Goal: Use online tool/utility: Utilize a website feature to perform a specific function

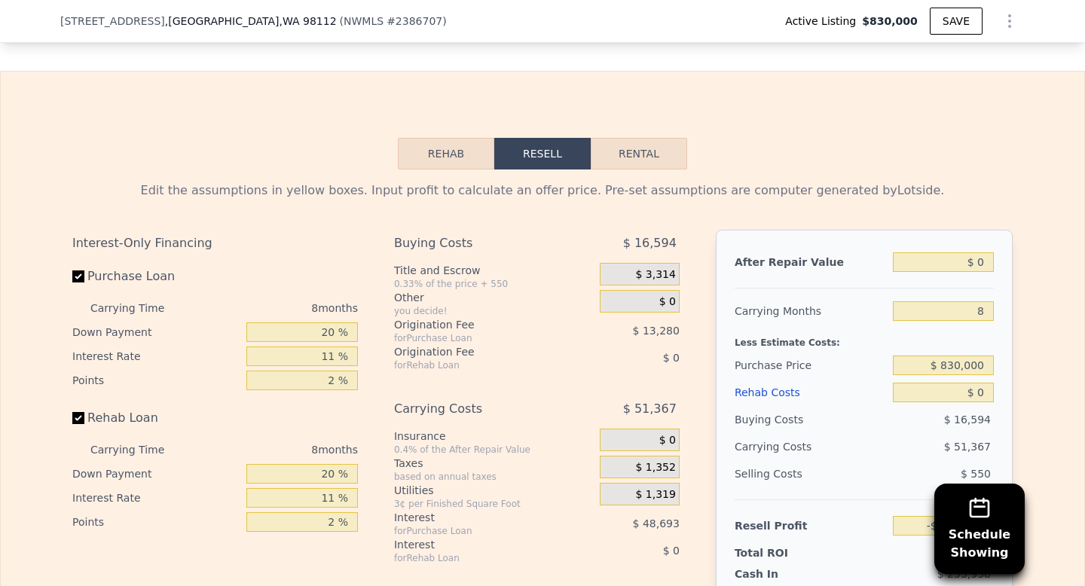
scroll to position [2406, 0]
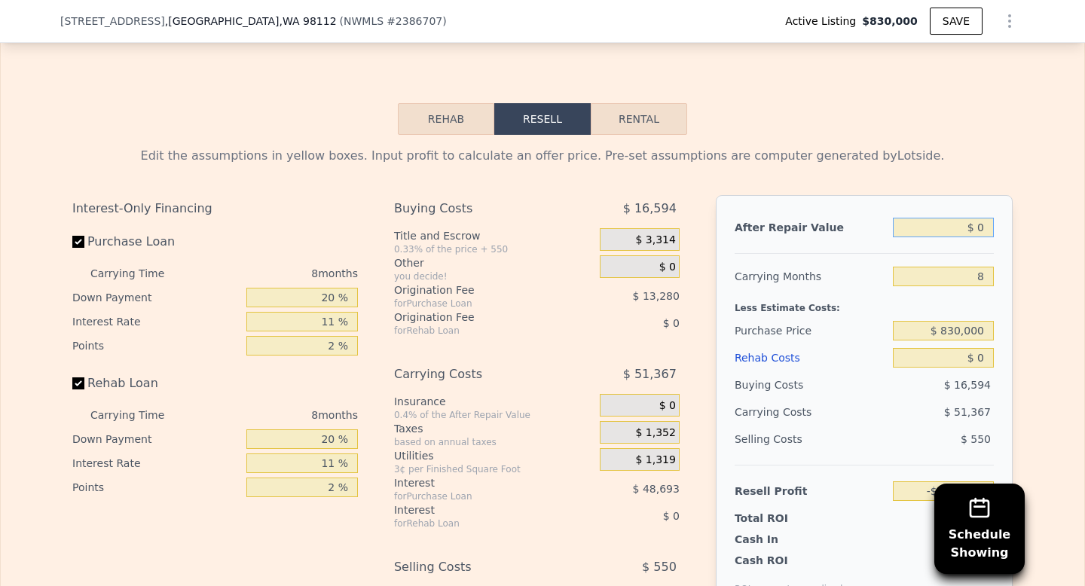
click at [943, 237] on input "$ 0" at bounding box center [943, 228] width 101 height 20
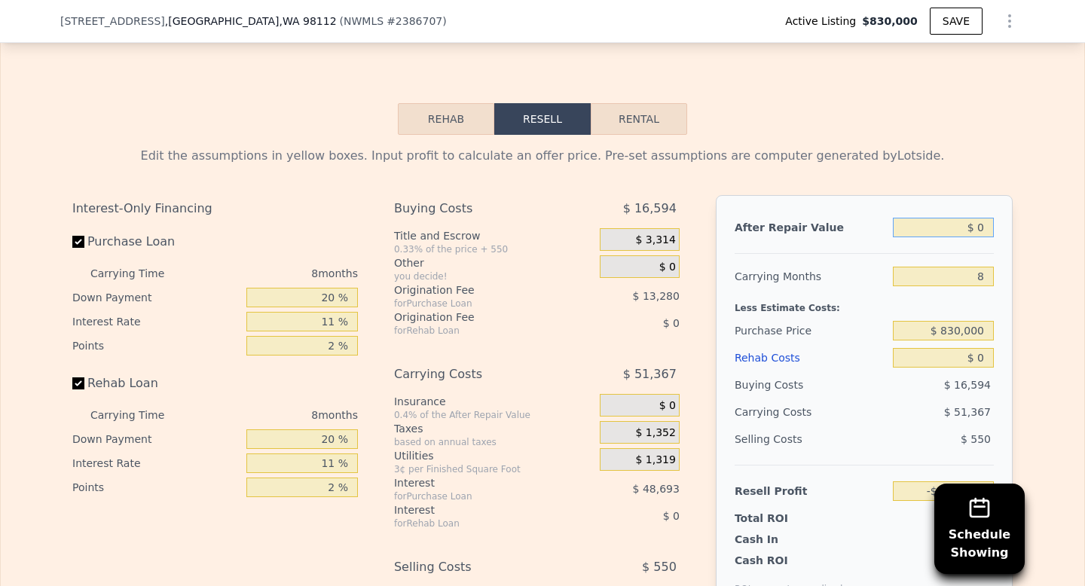
click at [943, 237] on input "$ 0" at bounding box center [943, 228] width 101 height 20
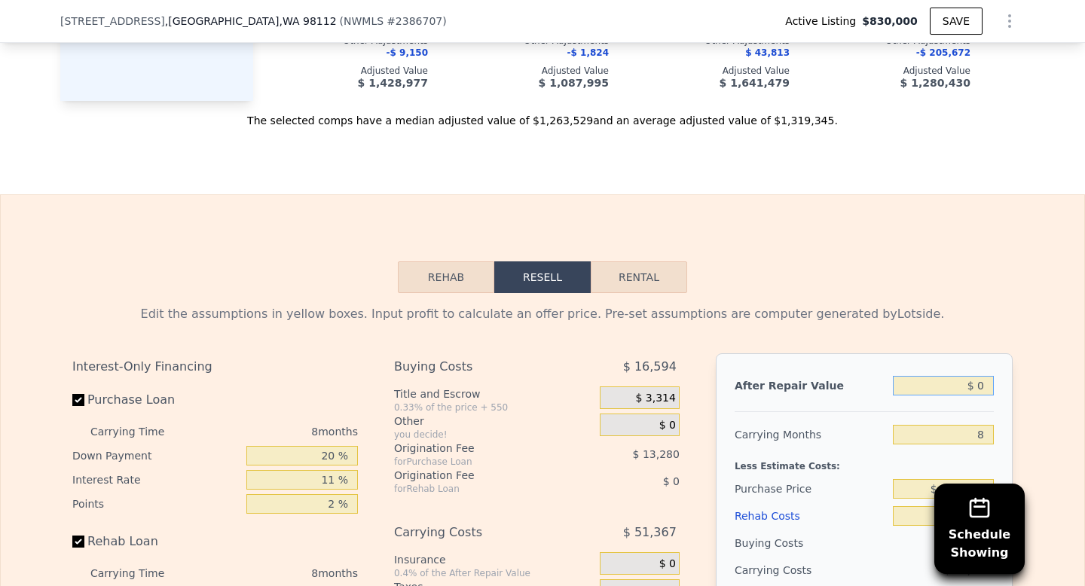
scroll to position [2331, 0]
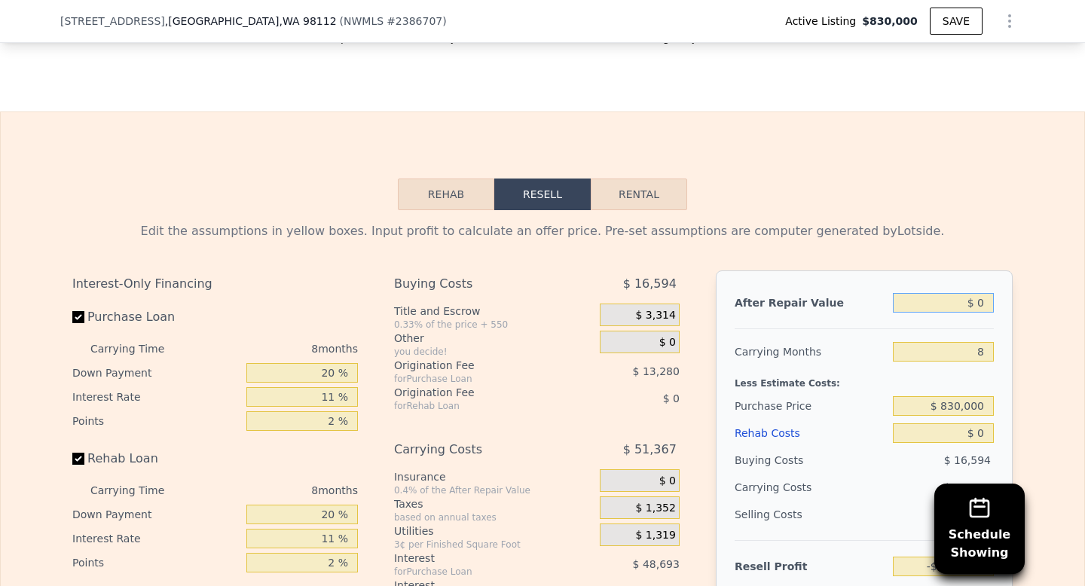
type input "$ 1"
type input "-$ 898,510"
type input "$ 12"
type input "-$ 898,499"
type input "$ 120"
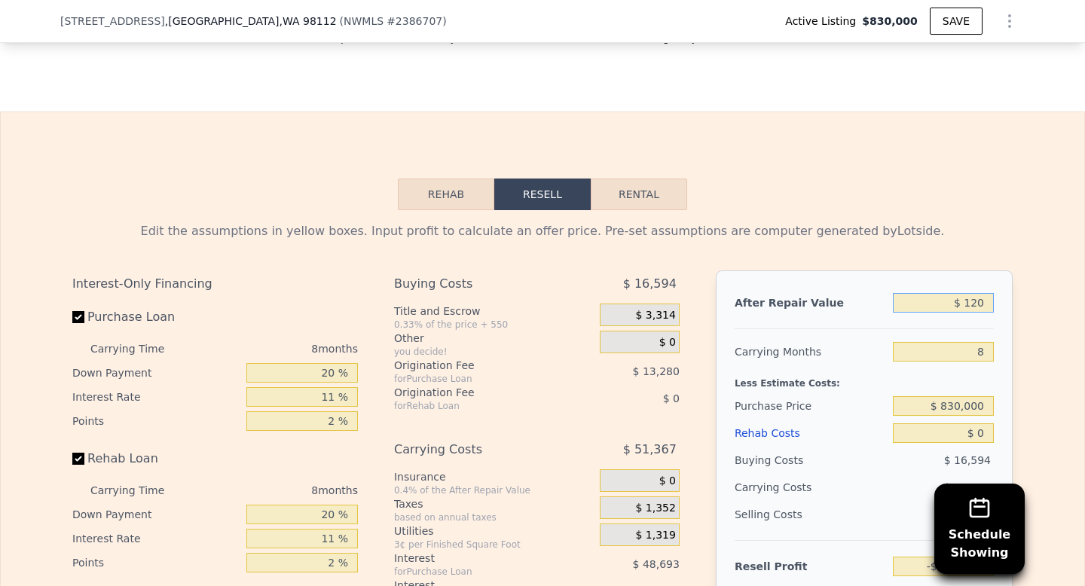
type input "-$ 898,399"
type input "$ 1,200"
type input "-$ 897,399"
type input "$ 12,000"
type input "-$ 887,397"
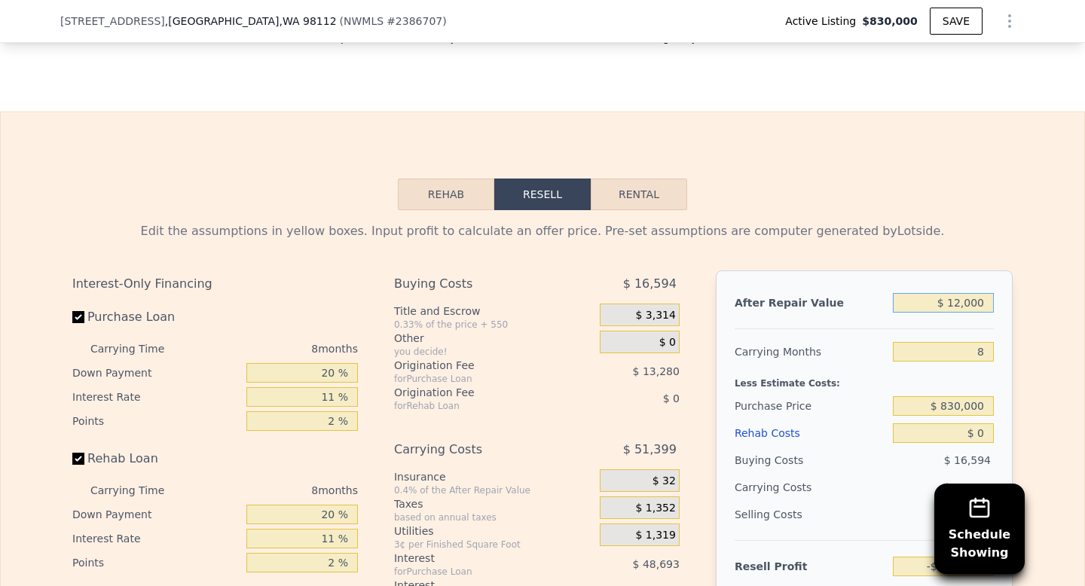
type input "$ 120,000"
type input "-$ 787,367"
type input "$ 1,200,000"
type input "$ 212,933"
type input "$ 1,200,000"
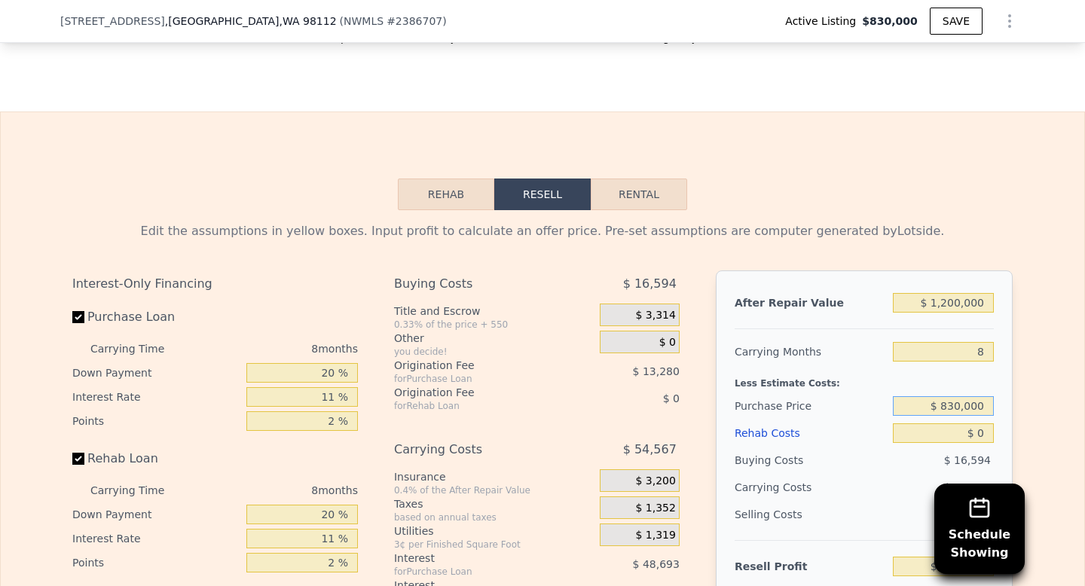
click at [941, 416] on input "$ 830,000" at bounding box center [943, 406] width 101 height 20
type input "$ 750,000"
click at [975, 443] on input "$ 0" at bounding box center [943, 433] width 101 height 20
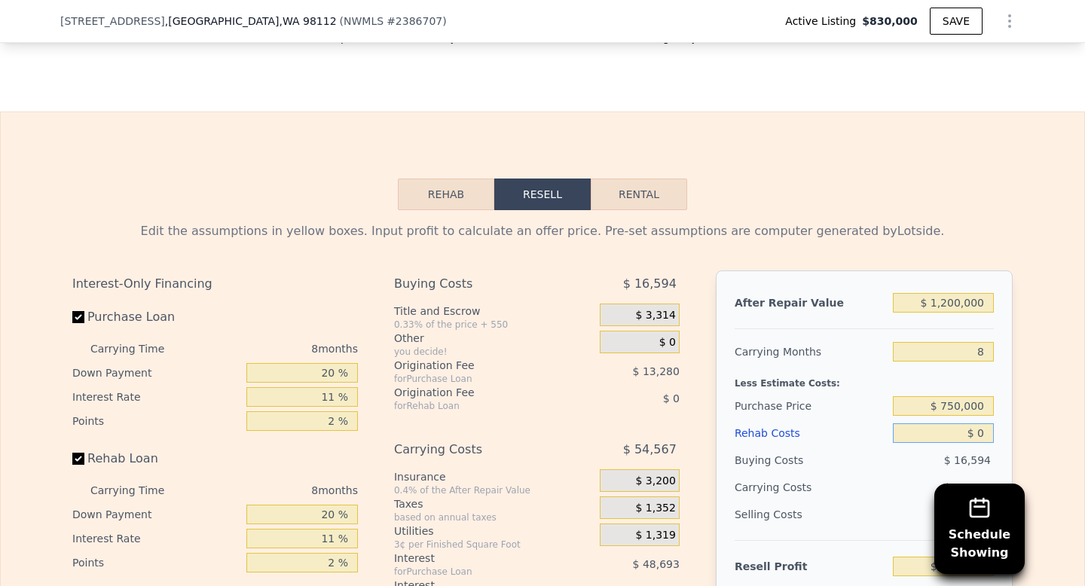
type input "$ 299,175"
click at [975, 443] on input "$ 0" at bounding box center [943, 433] width 101 height 20
